Goal: Task Accomplishment & Management: Manage account settings

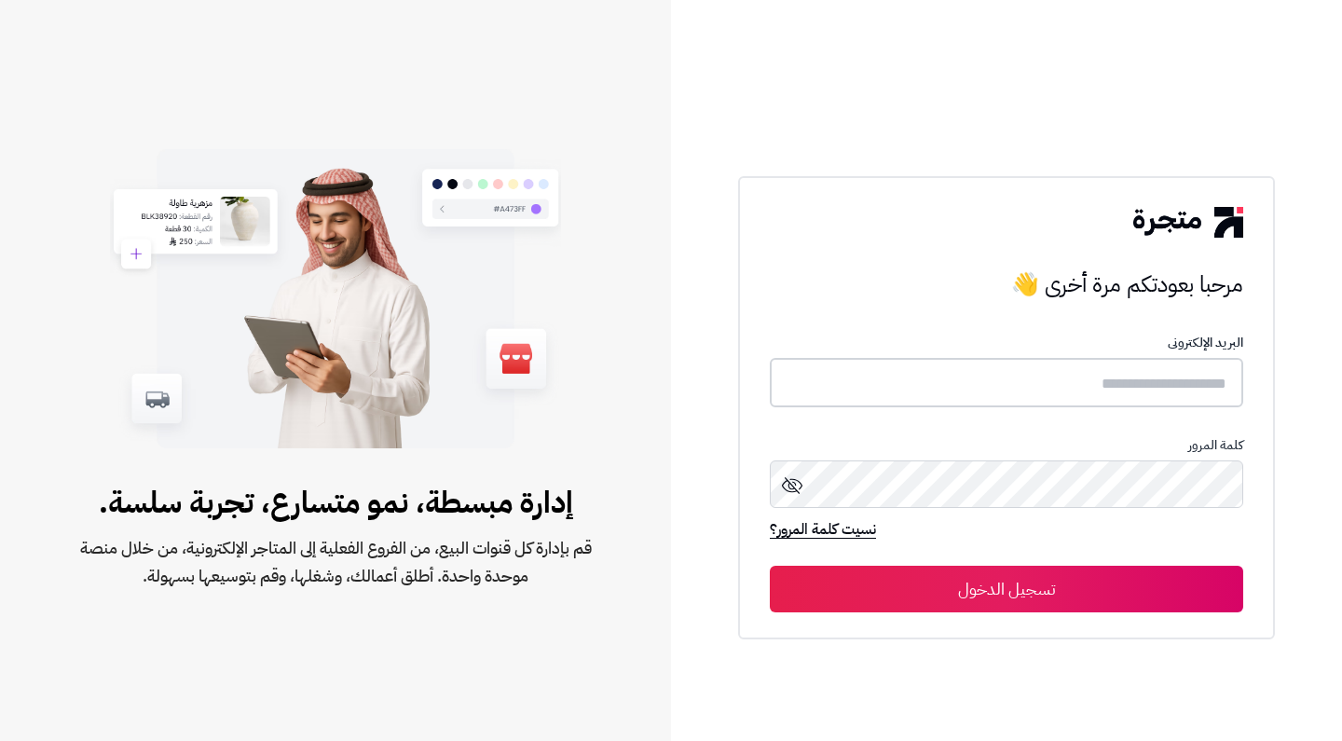
type input "*****"
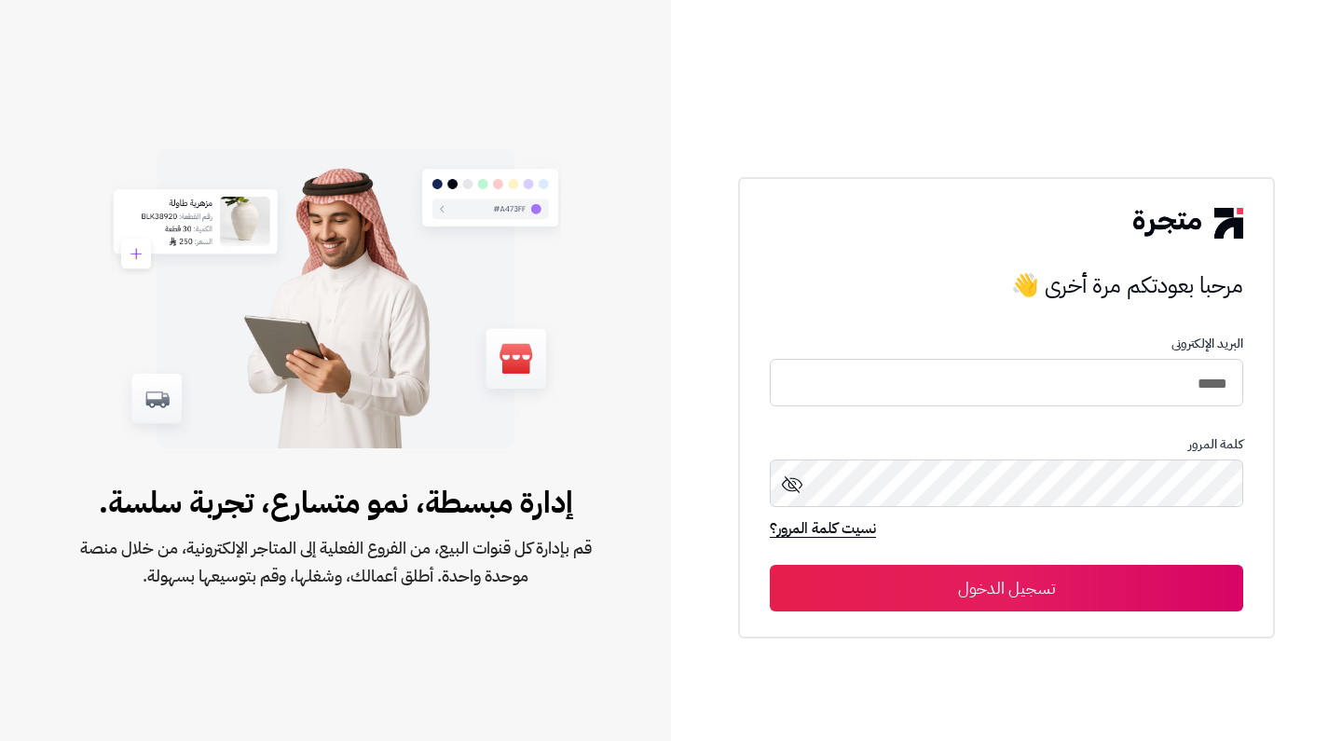
click at [1028, 593] on button "تسجيل الدخول" at bounding box center [1006, 588] width 473 height 47
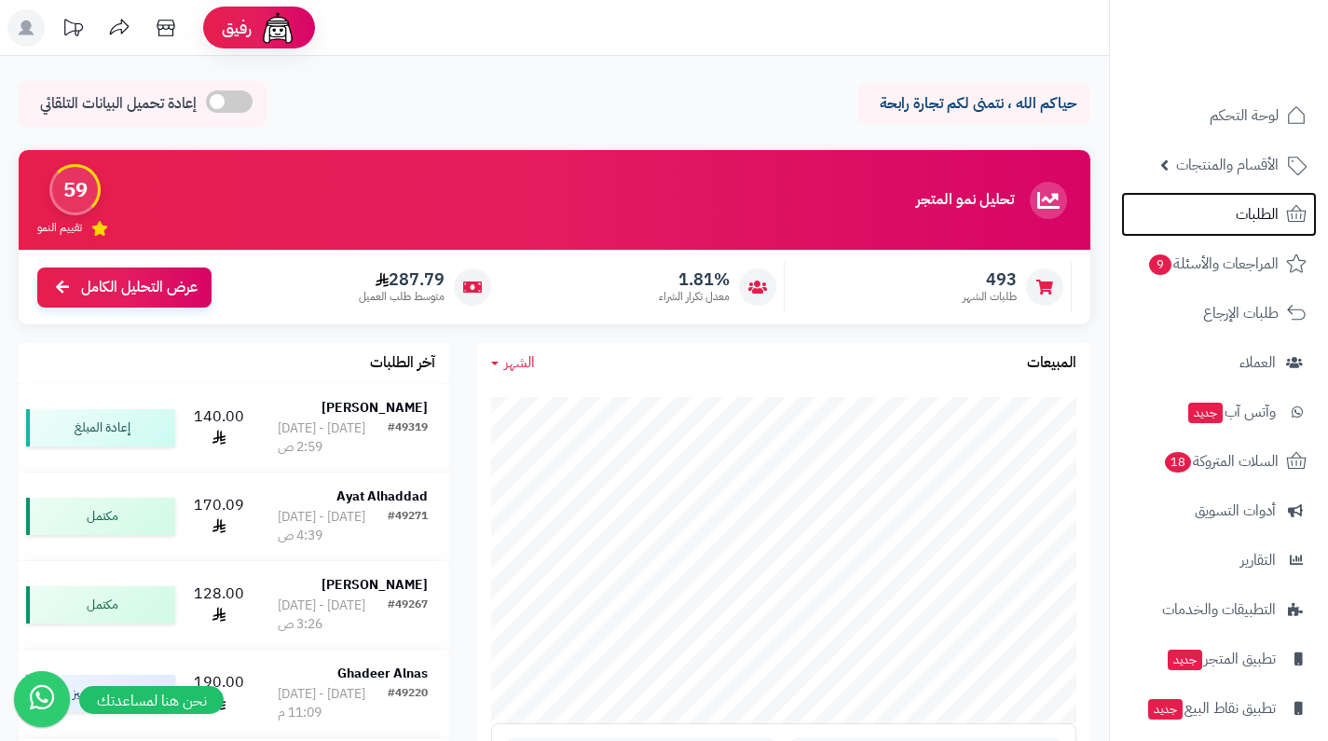
click at [1255, 220] on span "الطلبات" at bounding box center [1256, 214] width 43 height 26
